Goal: Navigation & Orientation: Find specific page/section

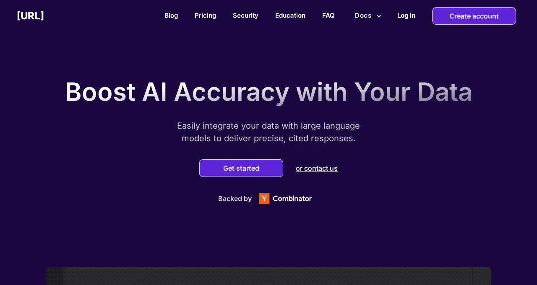
click at [413, 16] on h2 "Log in" at bounding box center [407, 15] width 18 height 8
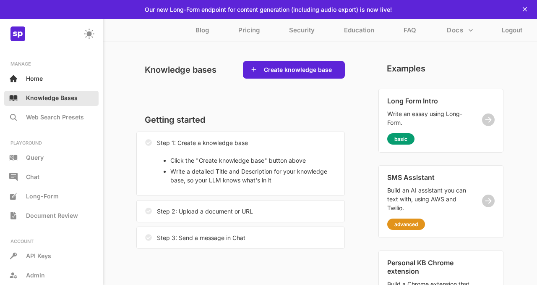
click at [58, 104] on div "Knowledge Bases" at bounding box center [51, 98] width 94 height 15
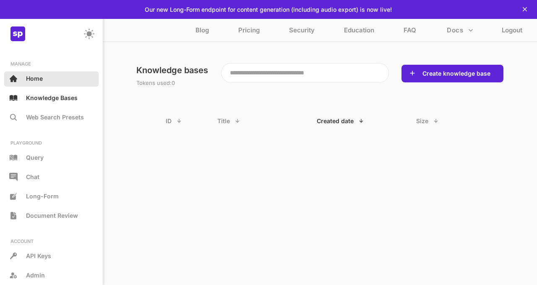
click at [45, 77] on div "Home" at bounding box center [51, 78] width 94 height 15
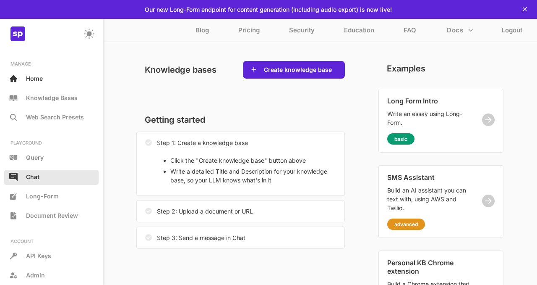
scroll to position [35, 0]
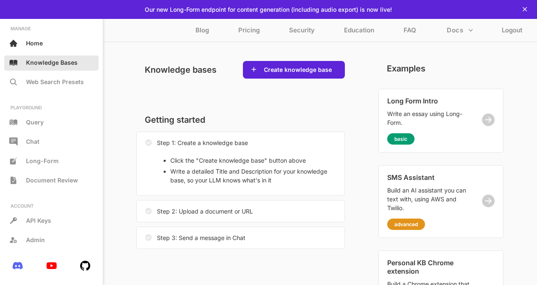
click at [73, 59] on p "Knowledge Bases" at bounding box center [52, 62] width 52 height 7
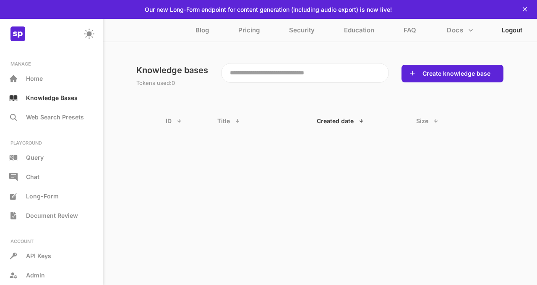
click at [521, 34] on p "Logout" at bounding box center [512, 32] width 21 height 12
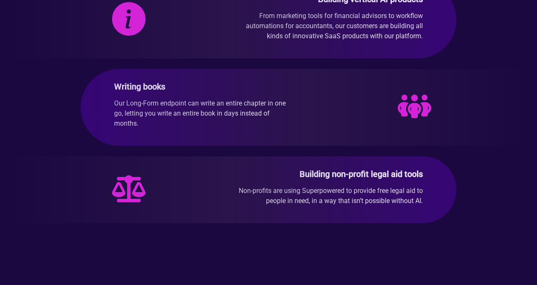
scroll to position [2021, 0]
